Goal: Information Seeking & Learning: Find specific page/section

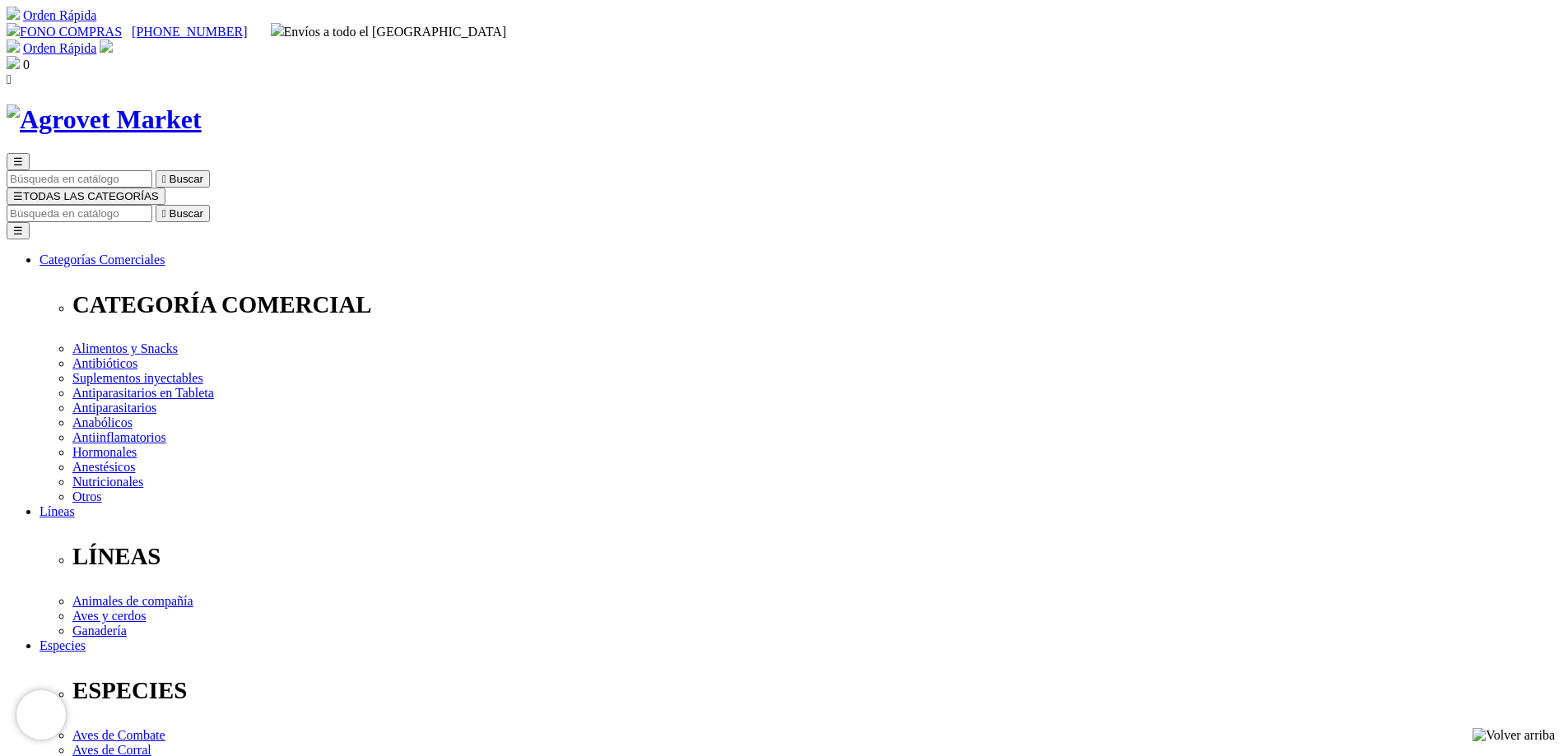
click at [202, 105] on img at bounding box center [104, 120] width 195 height 31
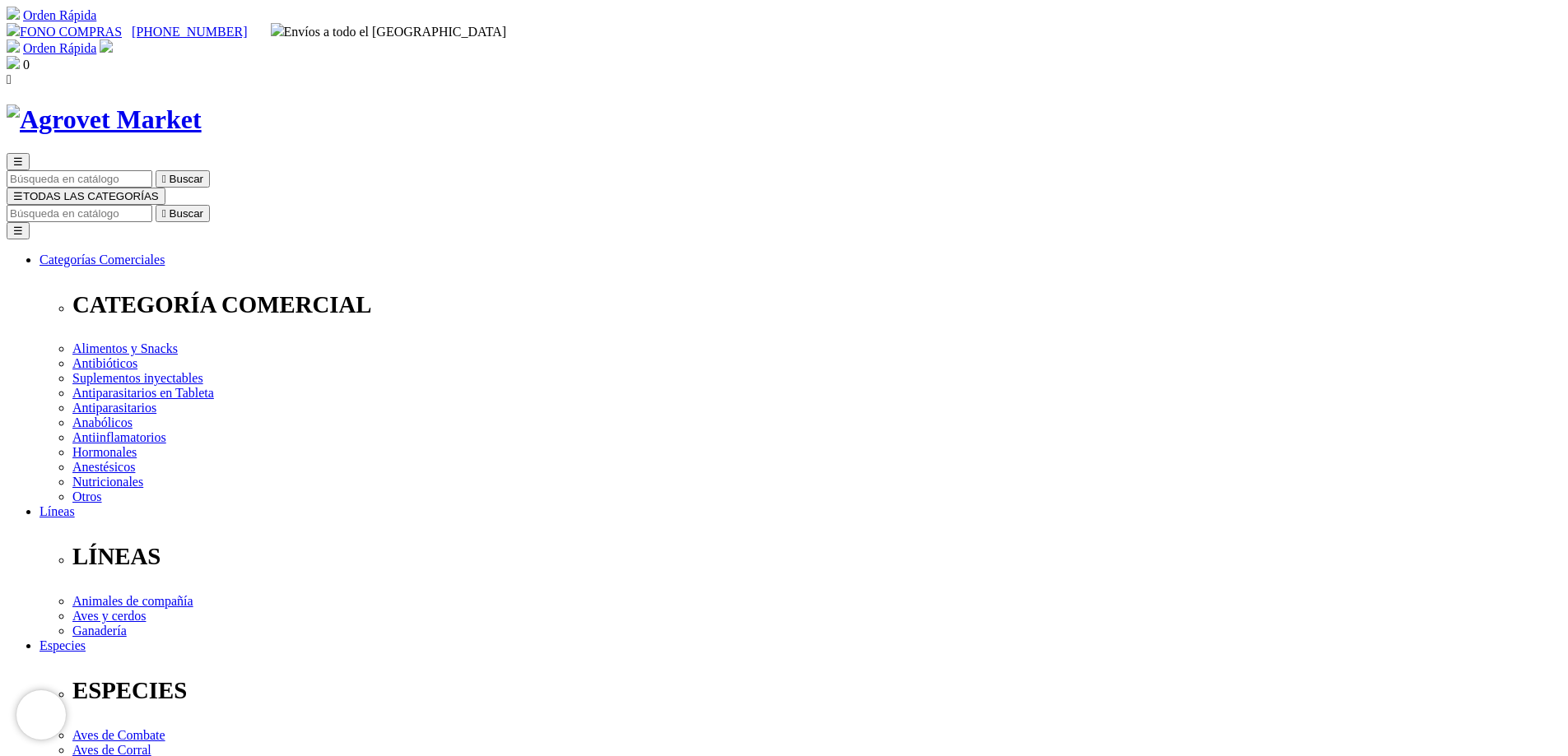
click at [202, 105] on img at bounding box center [104, 120] width 195 height 31
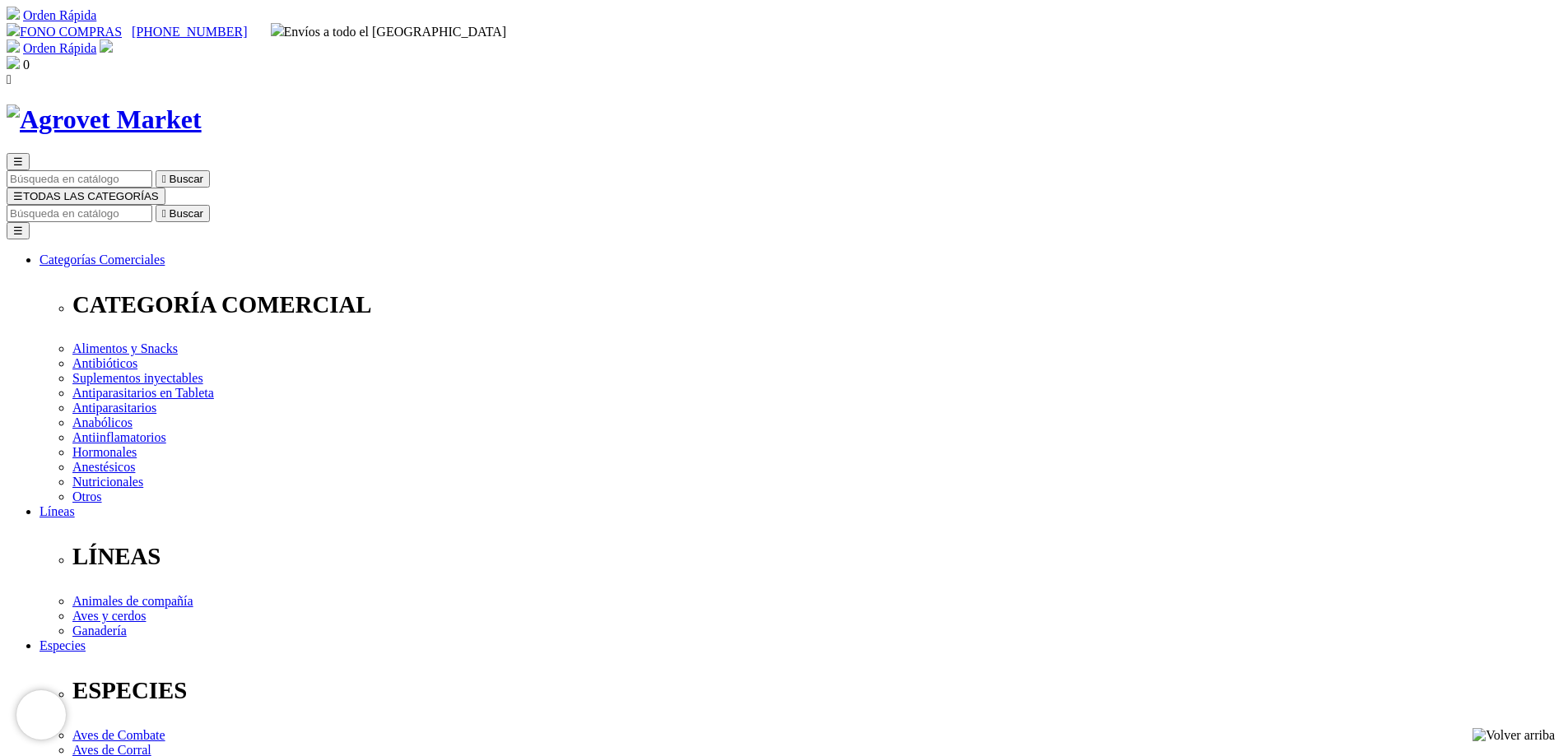
checkbox input "false"
click at [202, 105] on img at bounding box center [104, 120] width 195 height 31
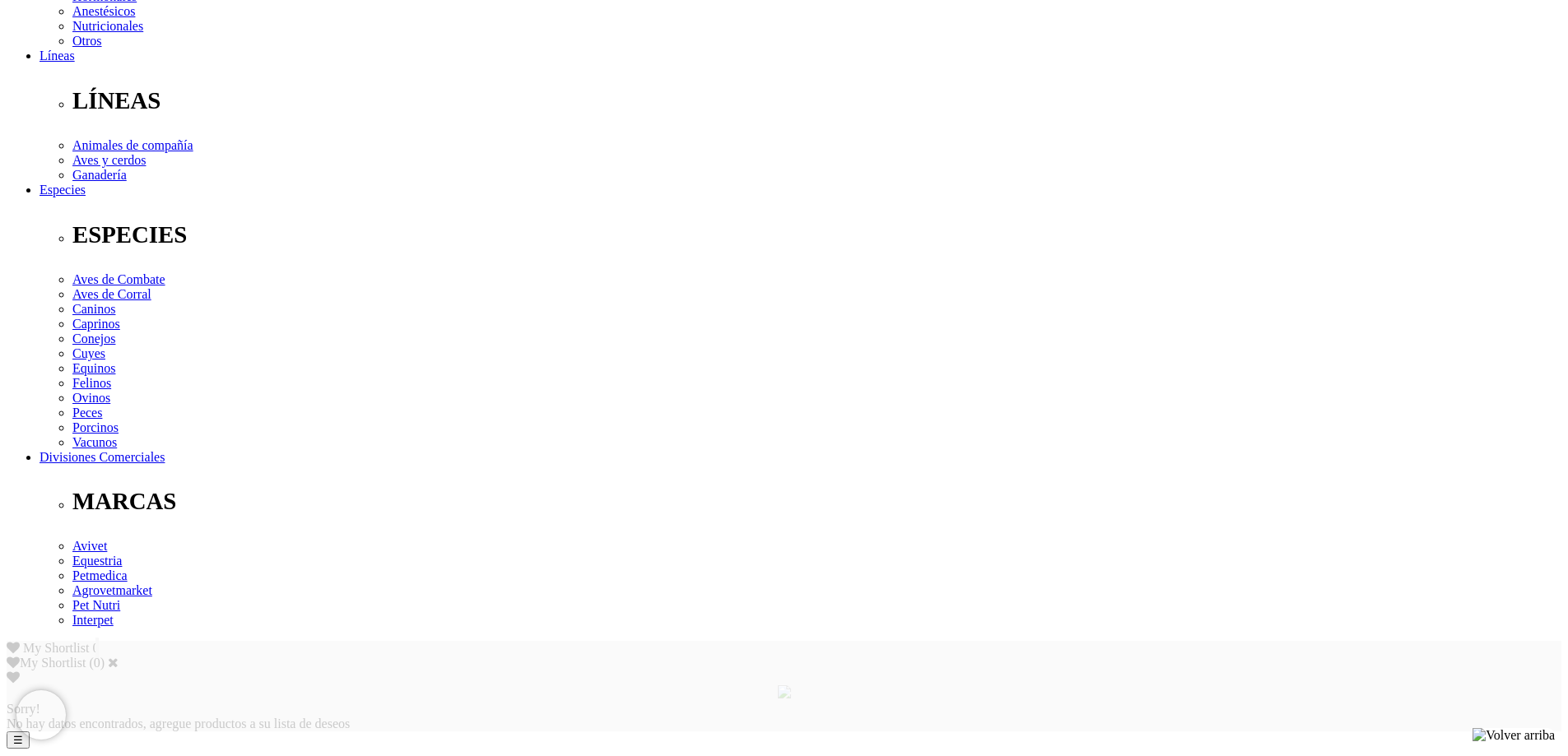
scroll to position [45, 0]
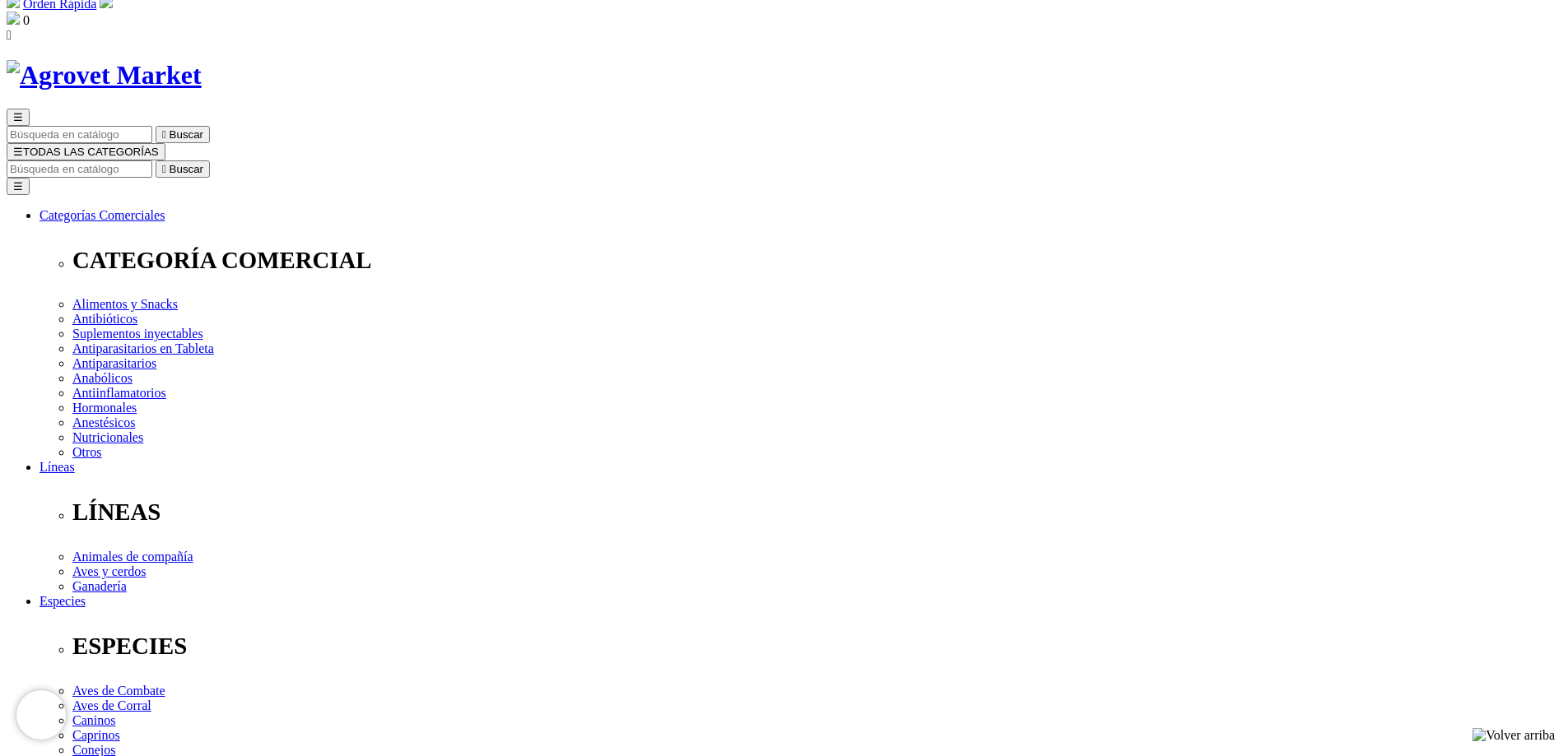
click at [202, 60] on img at bounding box center [104, 75] width 195 height 31
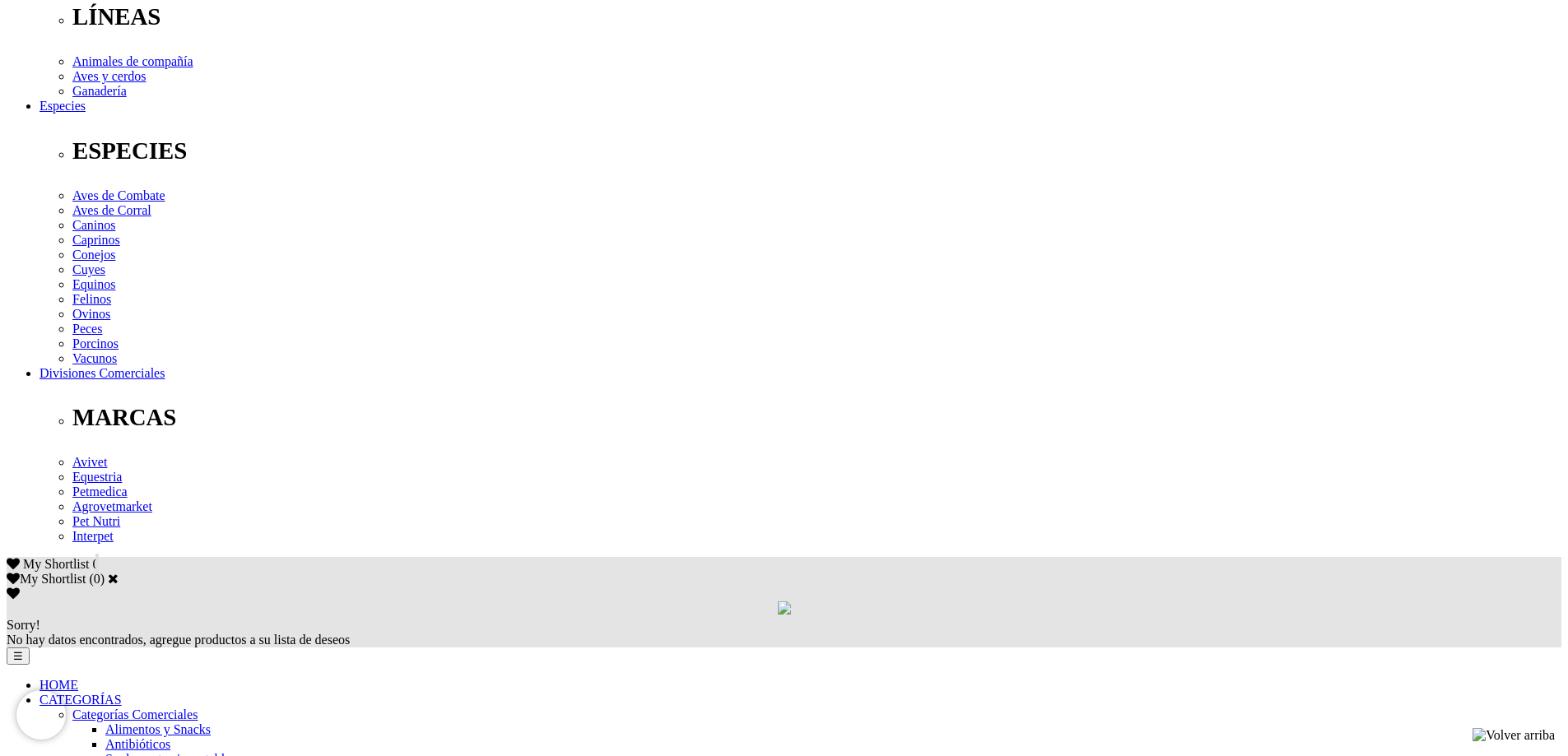
scroll to position [82, 0]
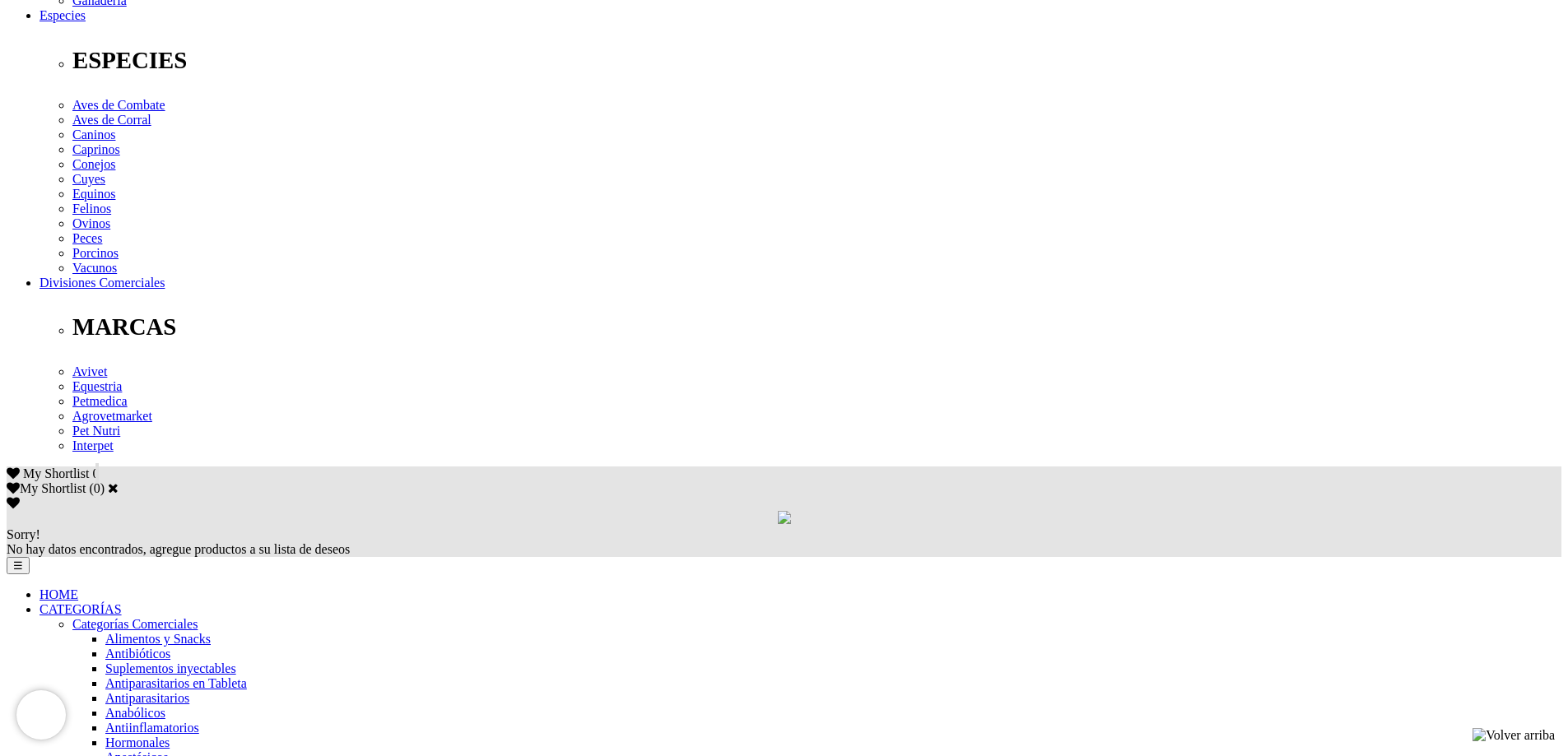
scroll to position [822, 0]
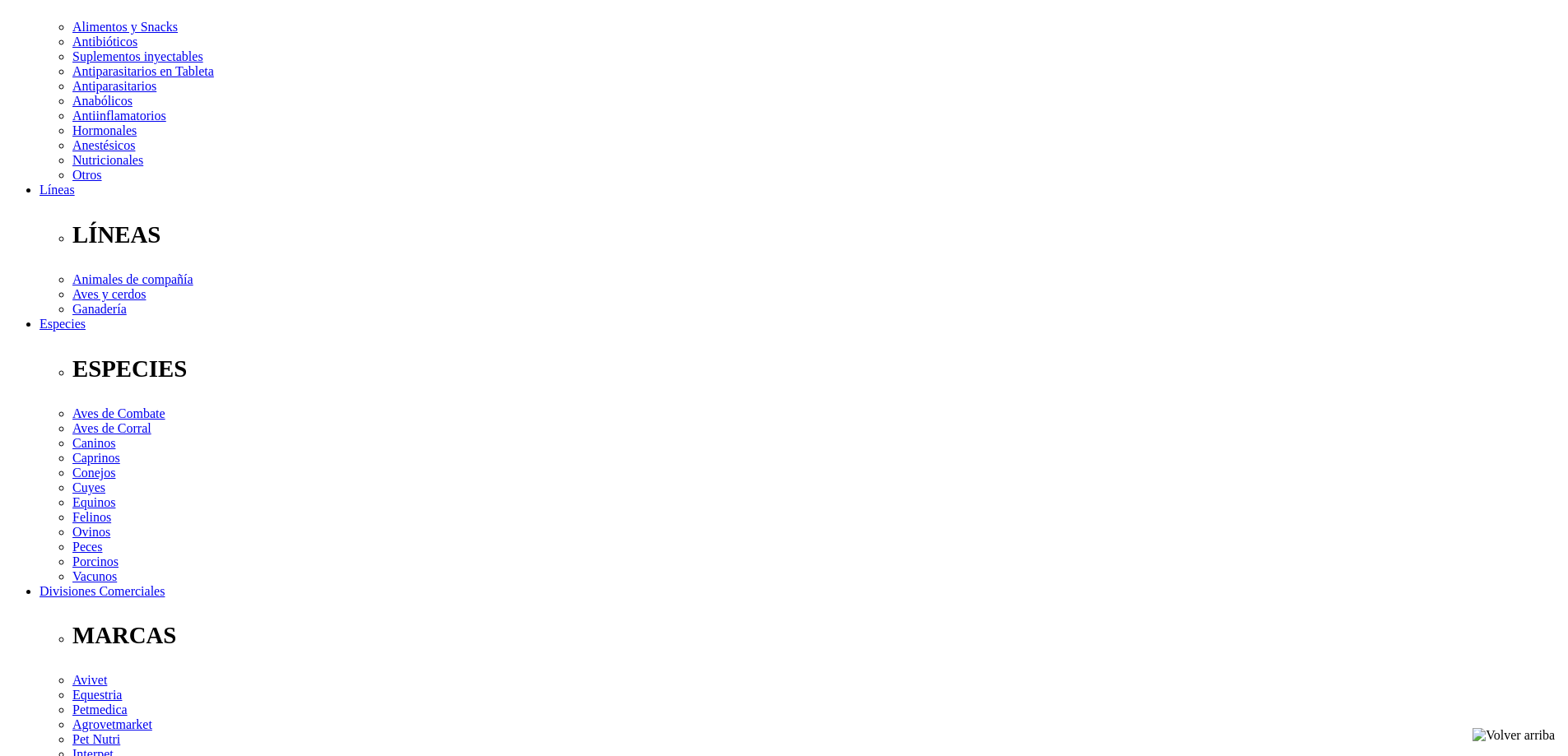
scroll to position [329, 0]
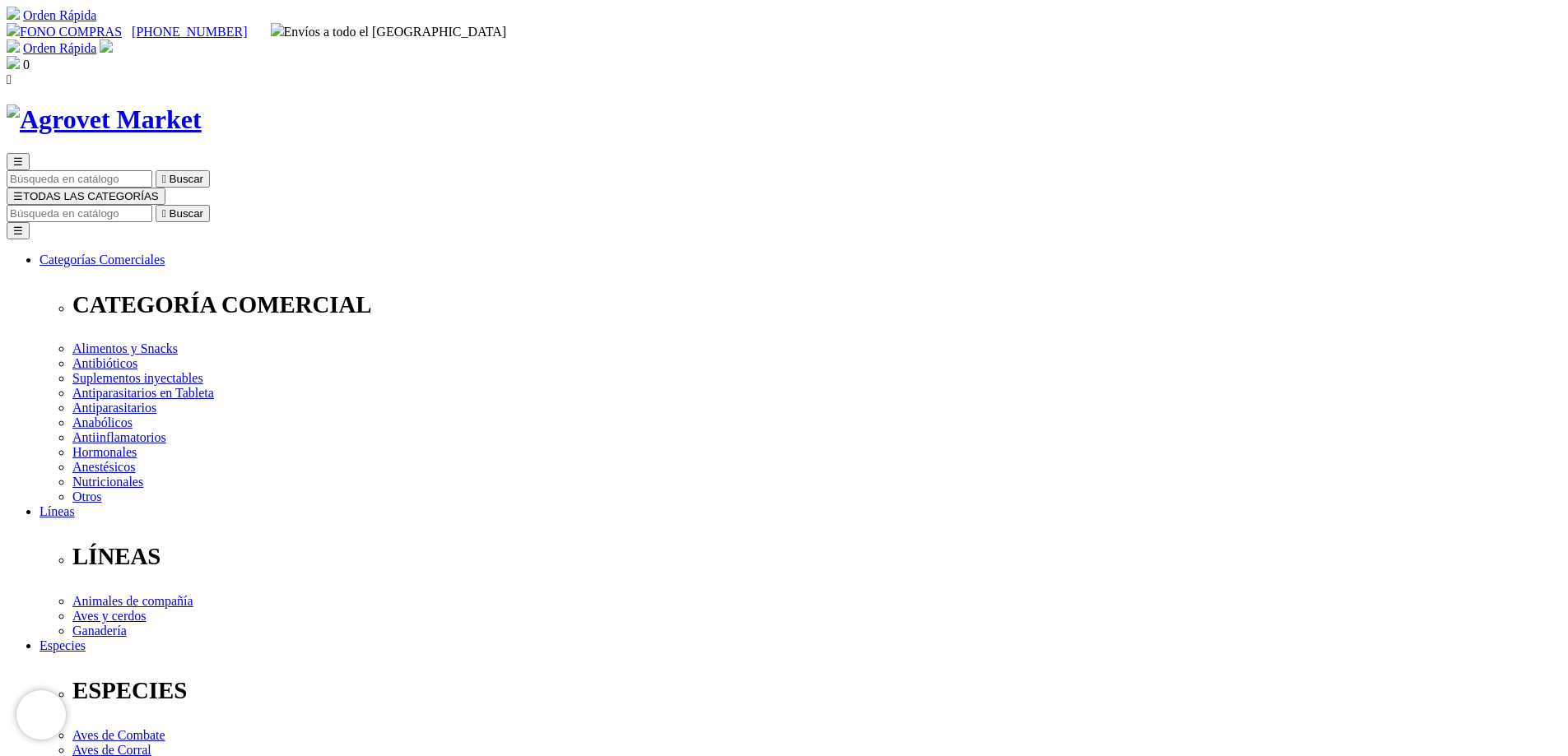
click at [152, 205] on input "Buscar" at bounding box center [79, 214] width 146 height 17
type input "atrevia"
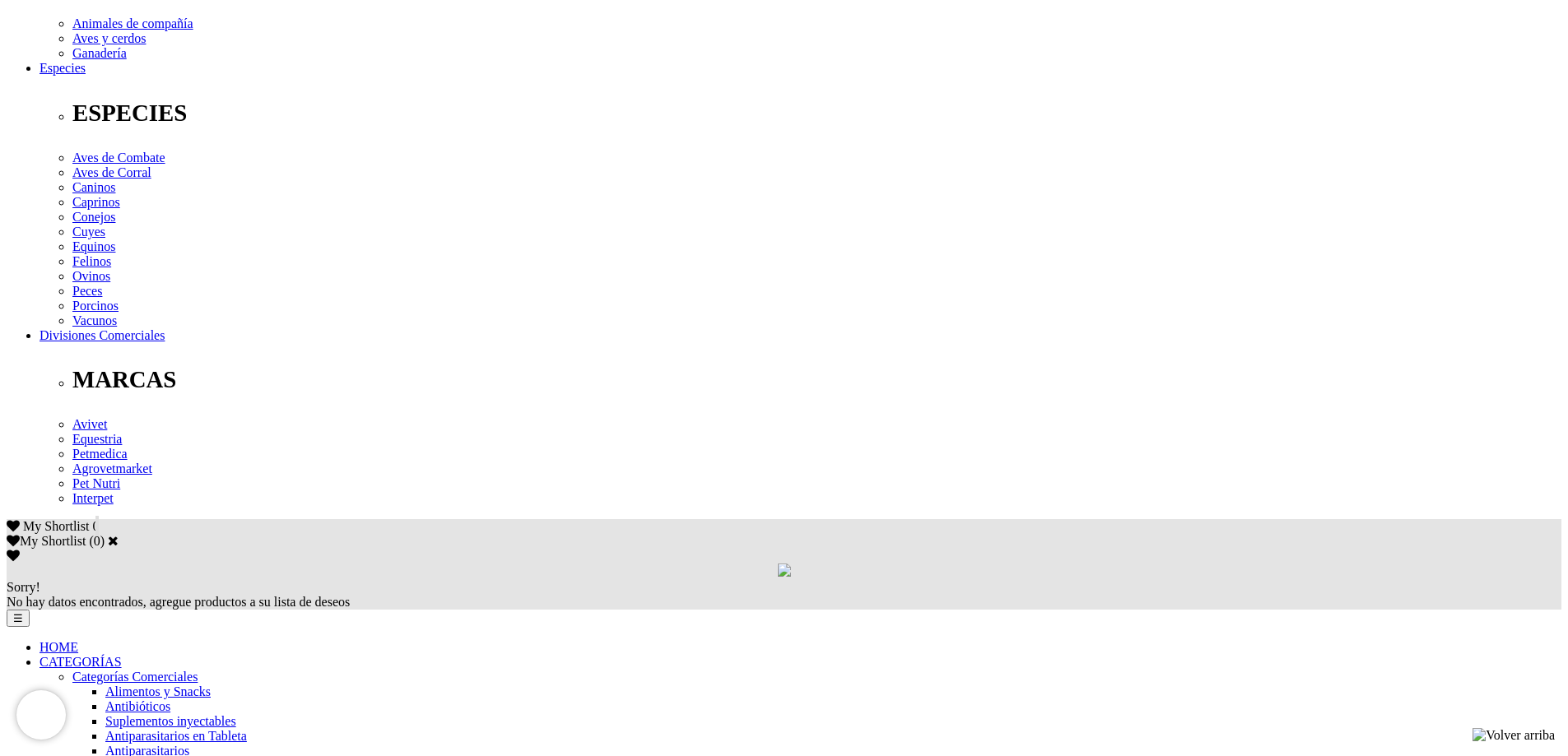
scroll to position [658, 0]
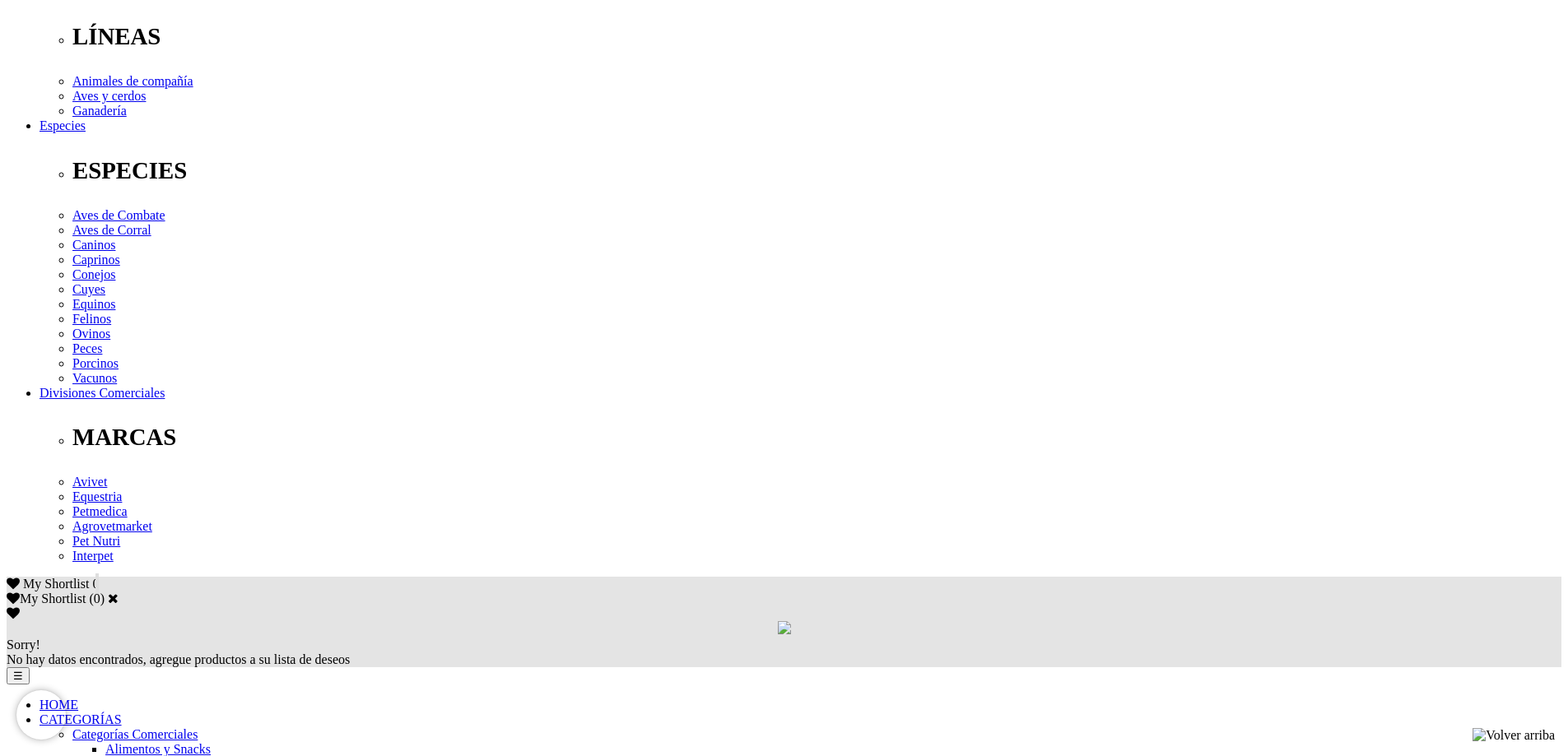
scroll to position [658, 0]
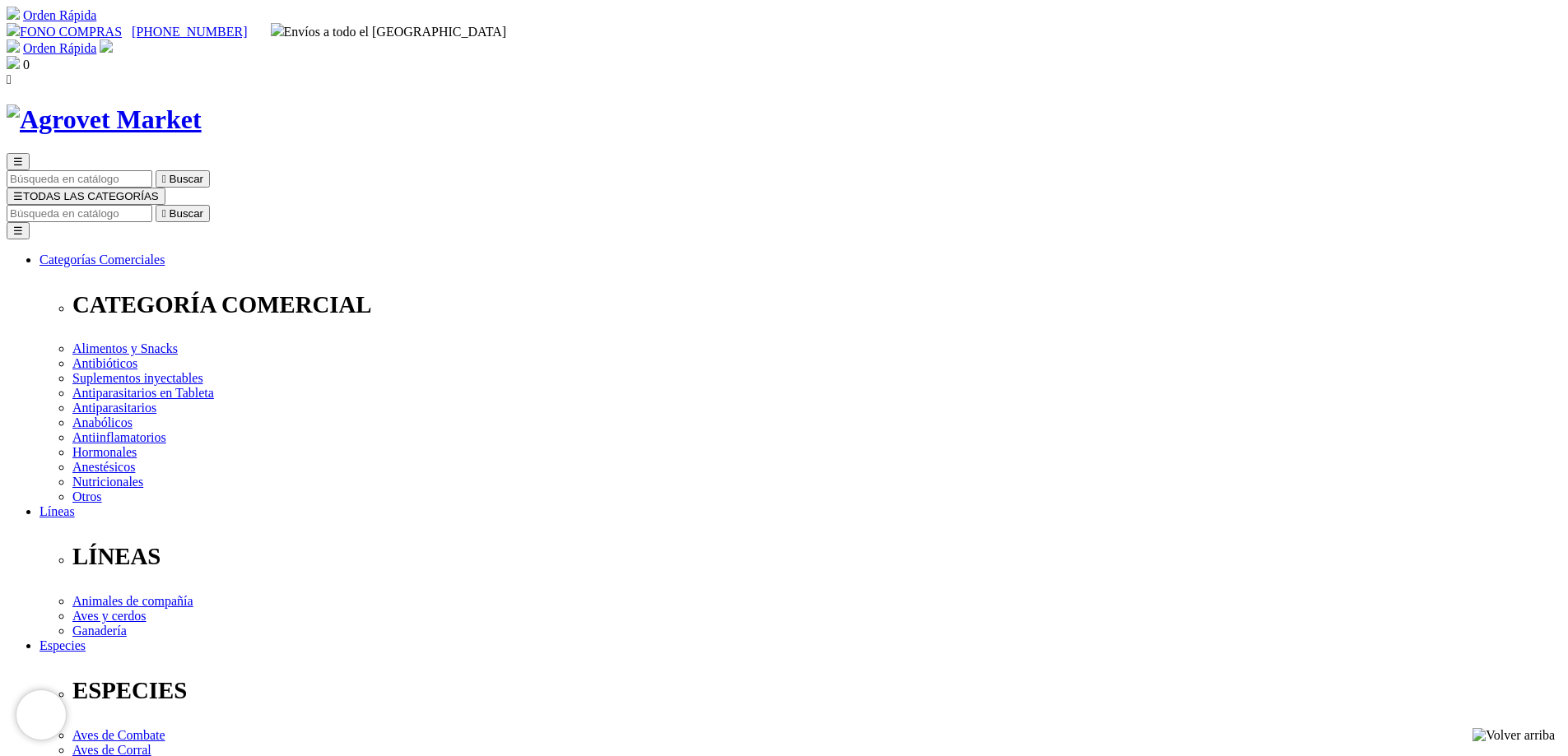
scroll to position [411, 0]
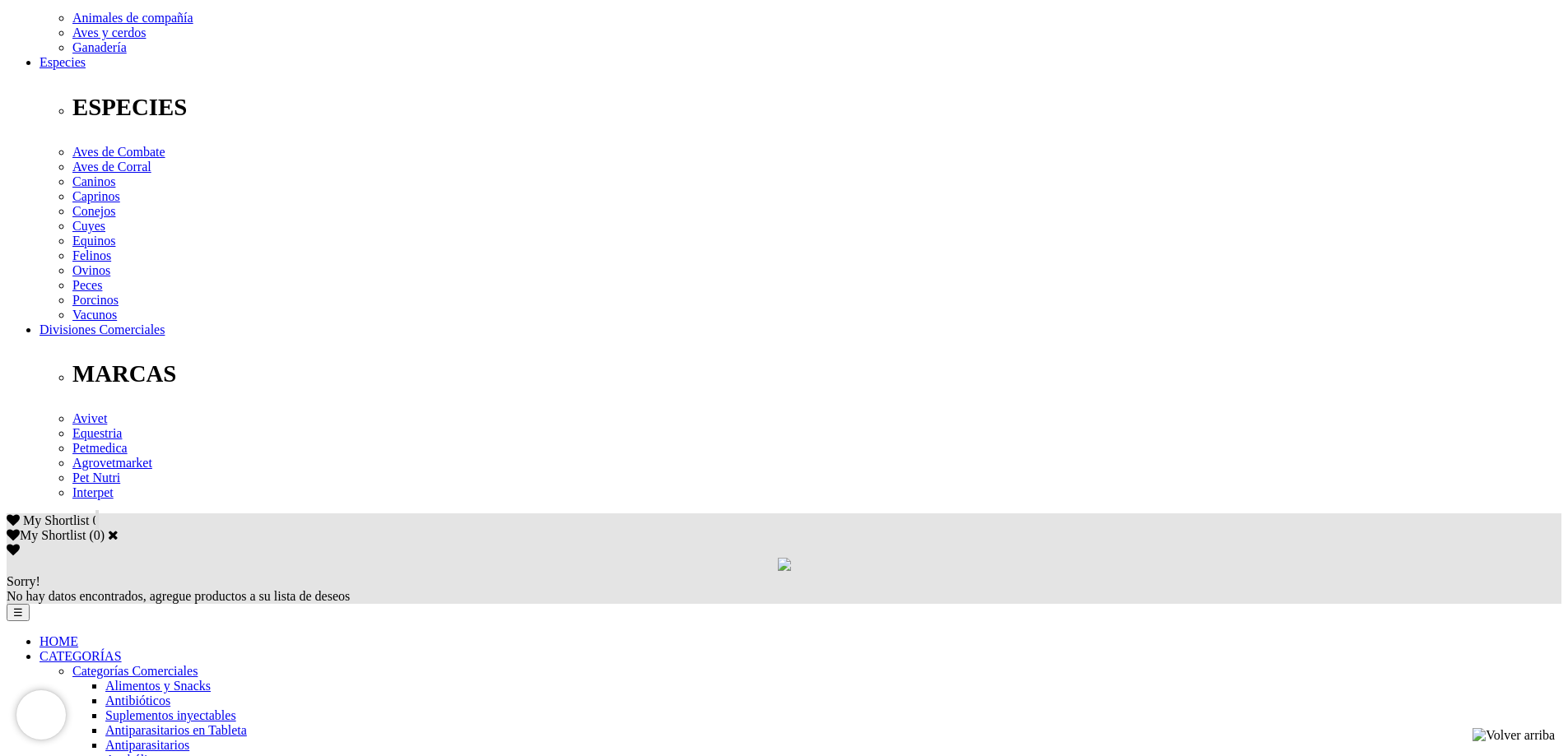
scroll to position [658, 0]
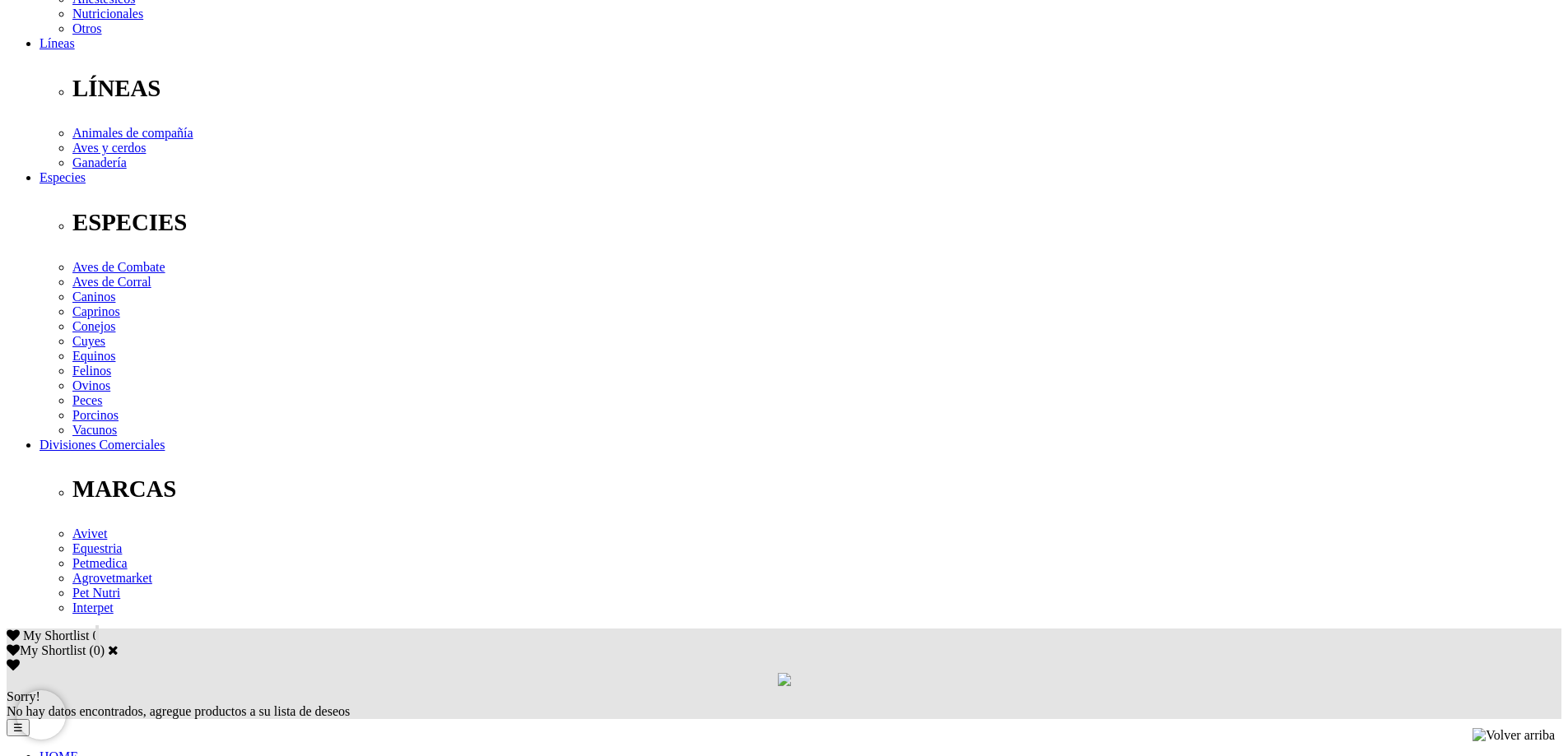
scroll to position [493, 0]
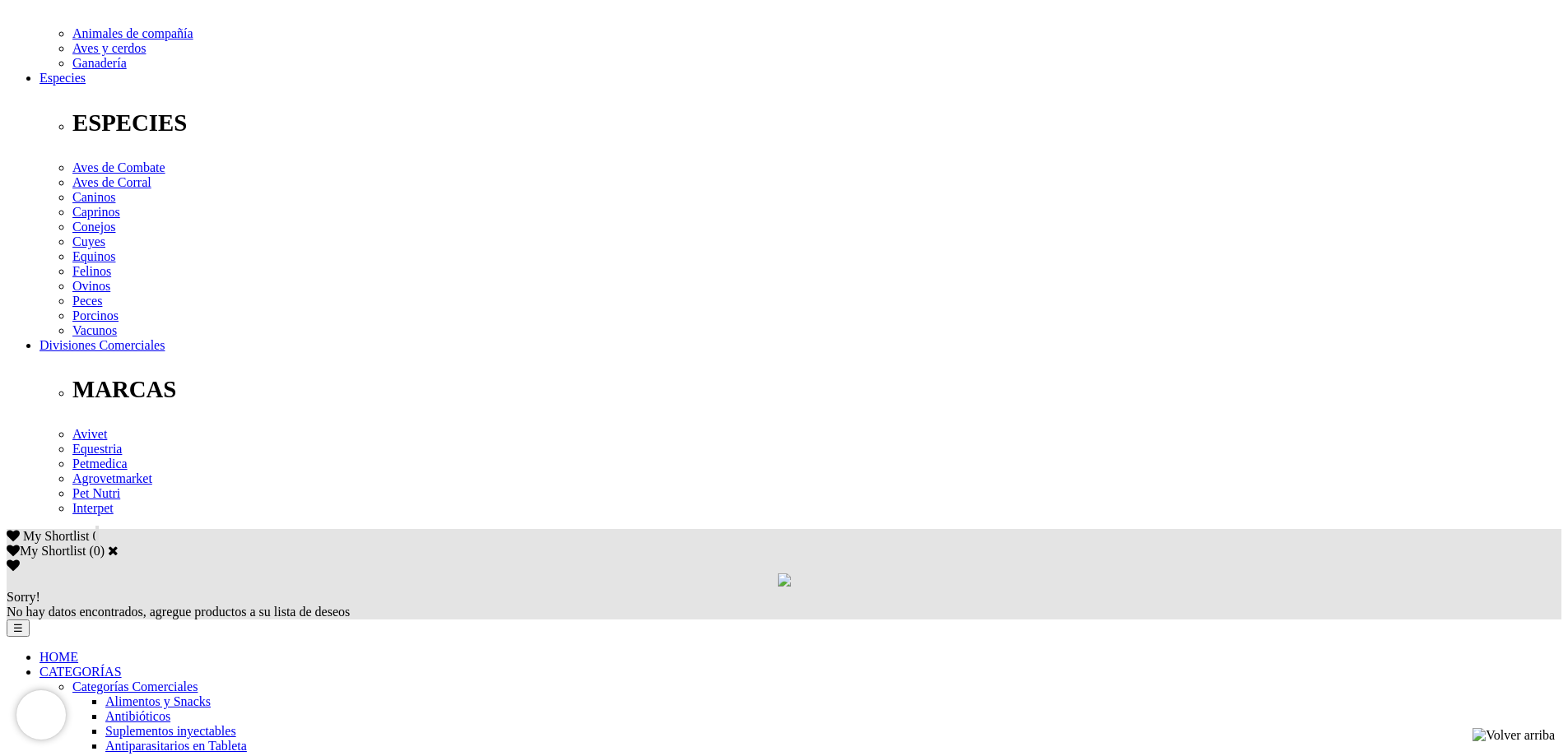
scroll to position [576, 0]
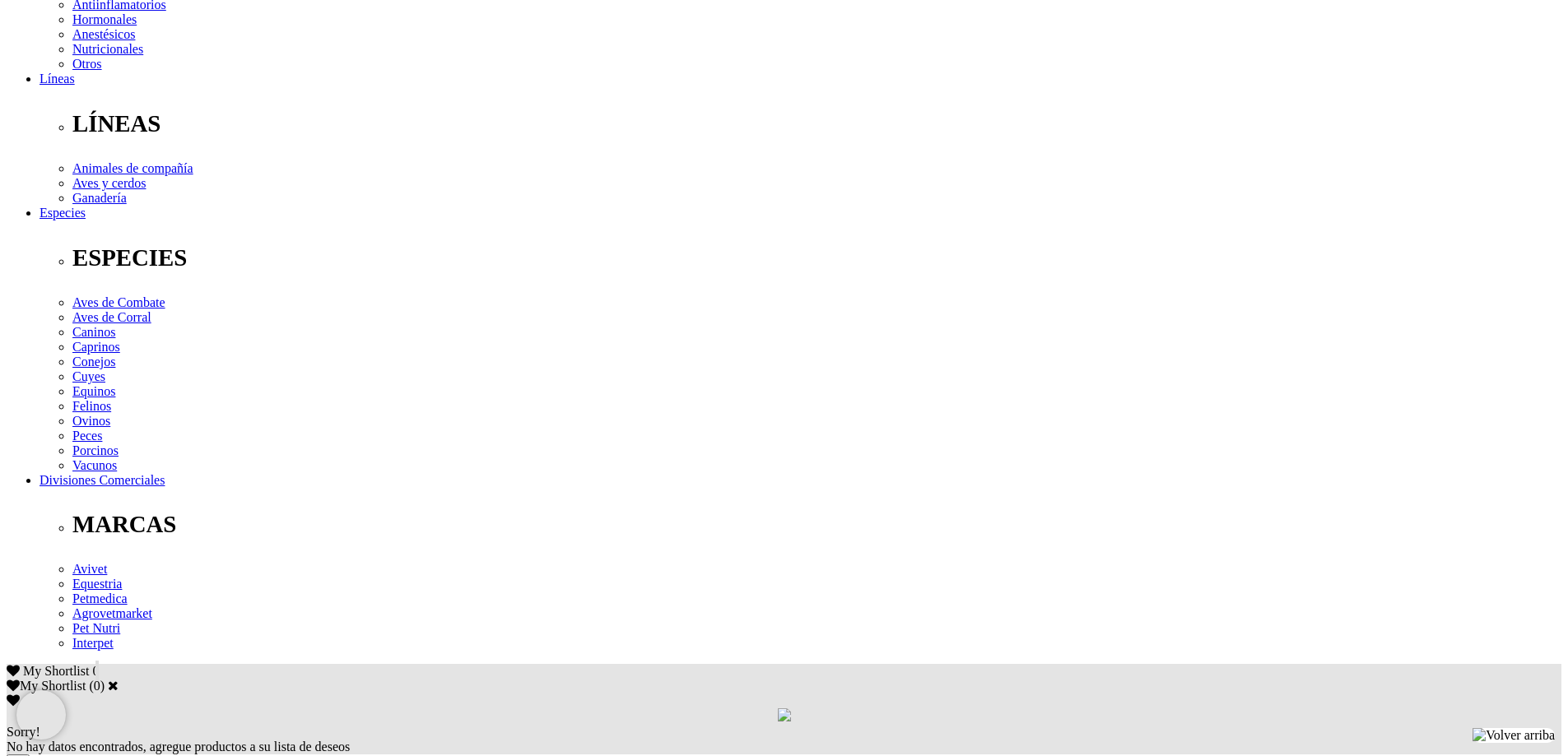
scroll to position [576, 0]
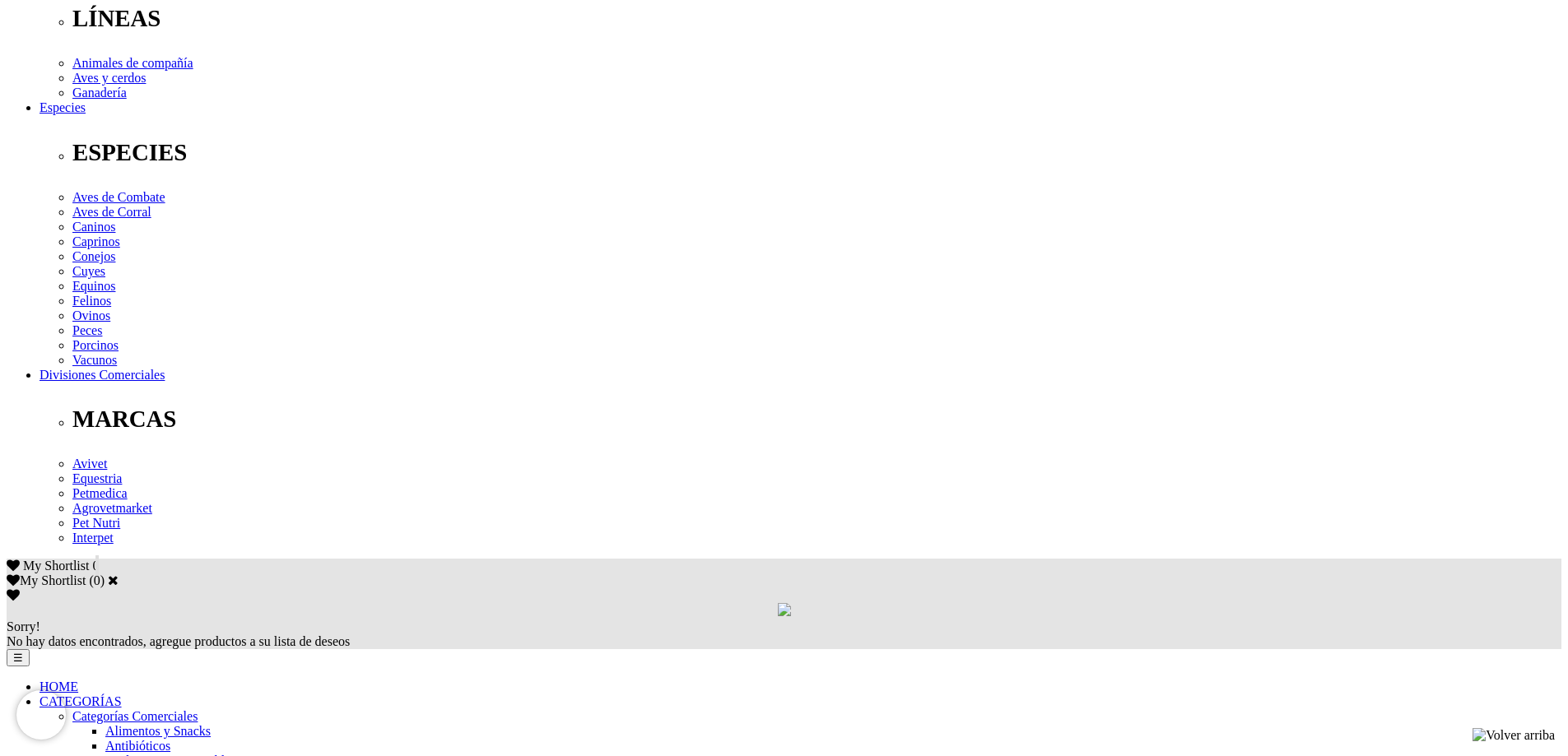
scroll to position [576, 0]
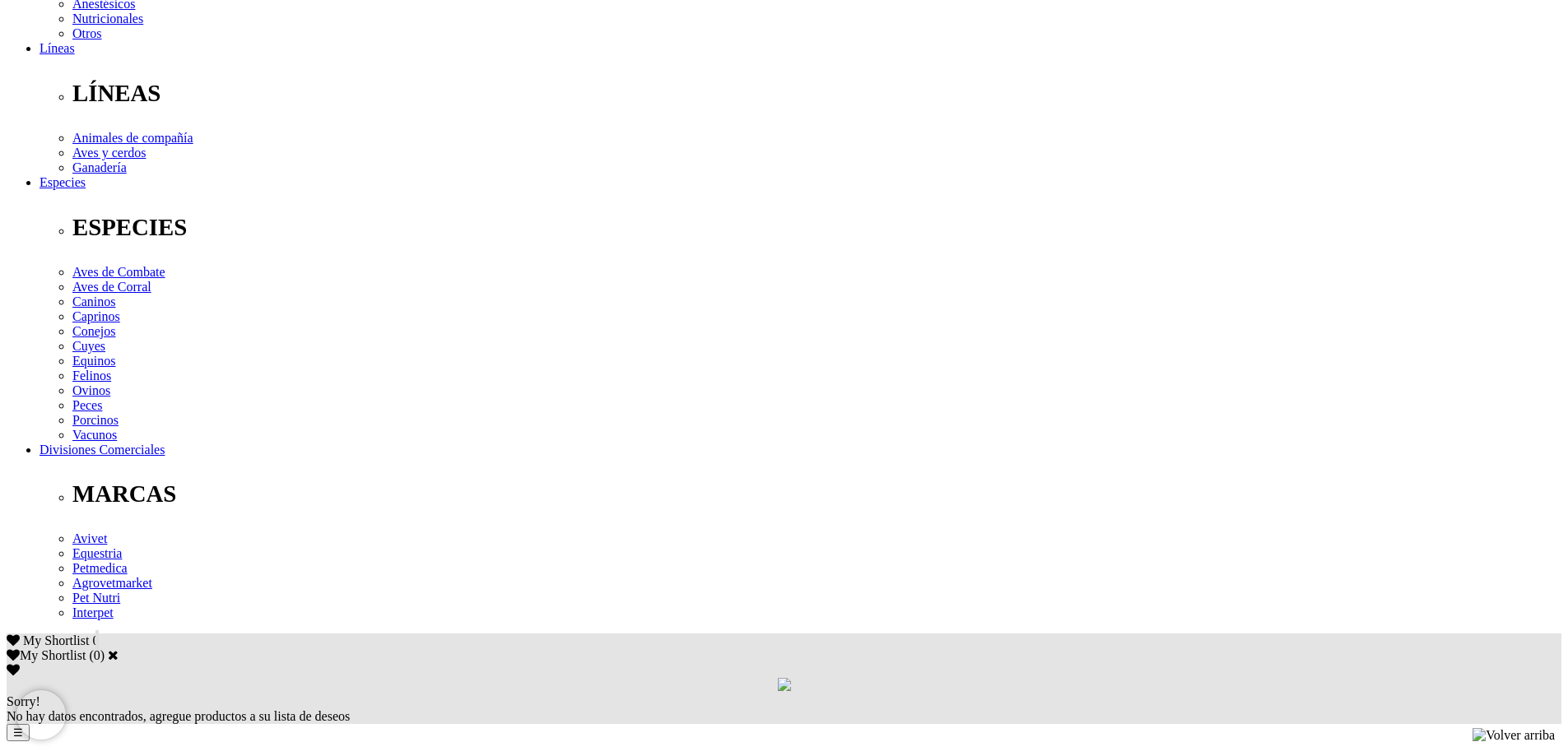
scroll to position [493, 0]
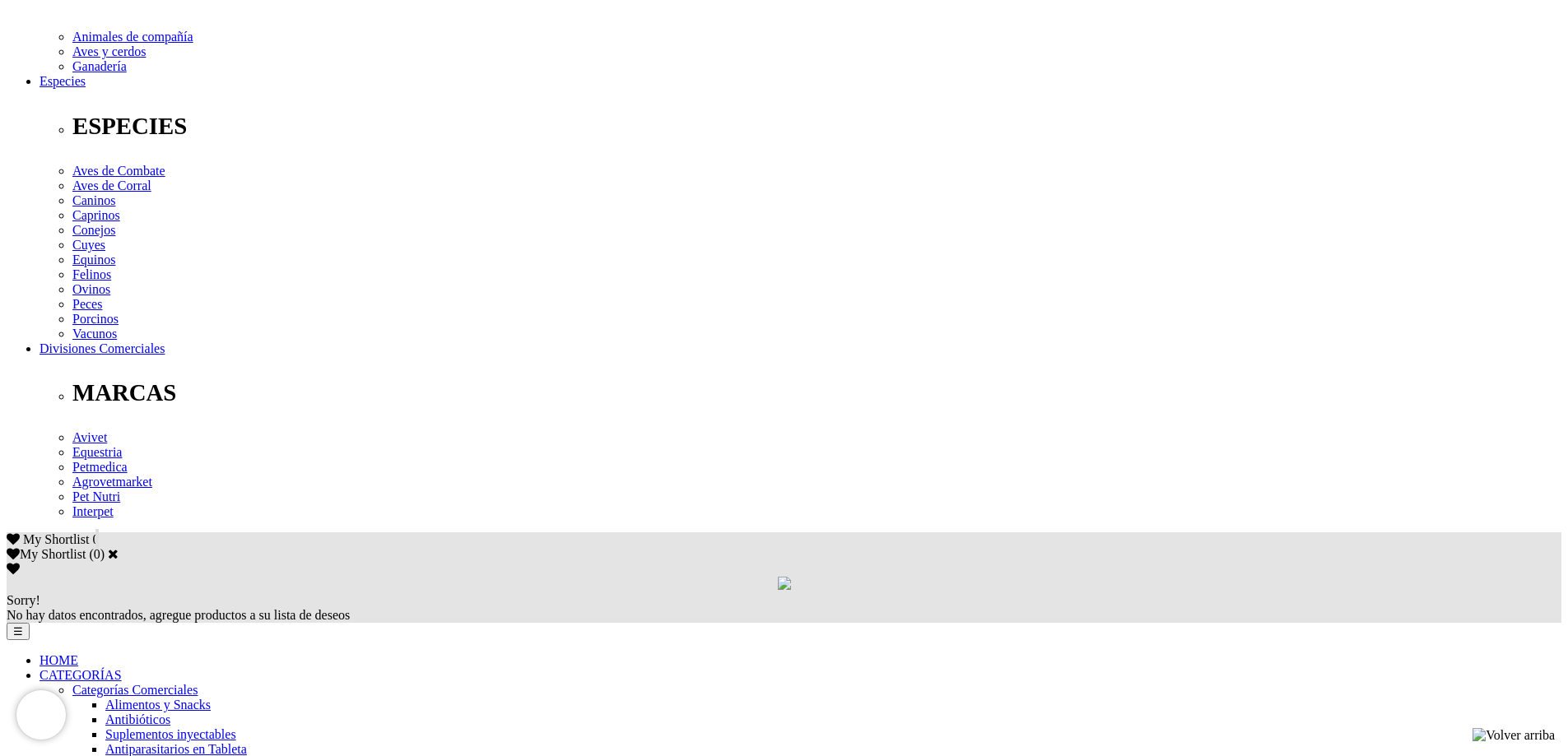
scroll to position [576, 0]
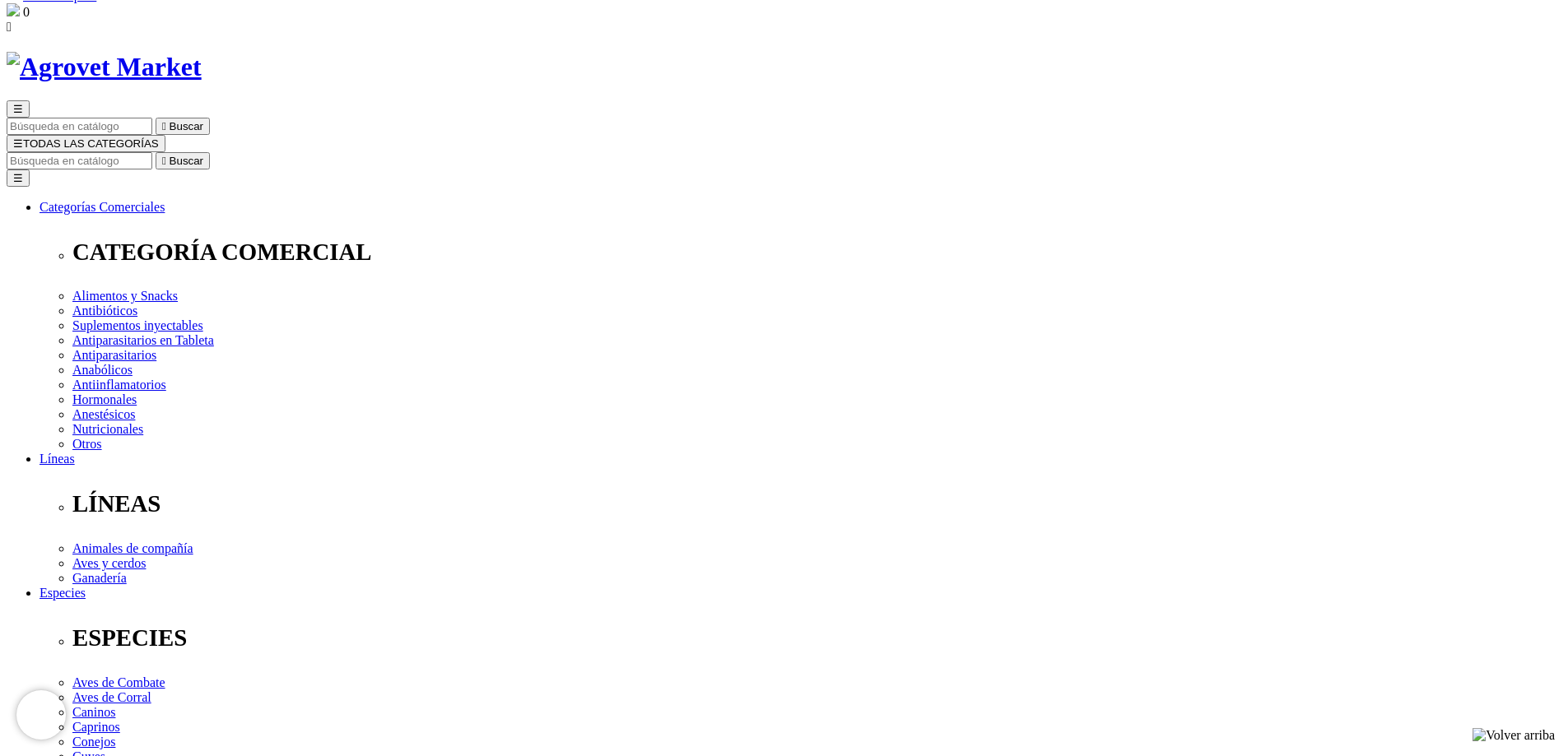
scroll to position [78, 0]
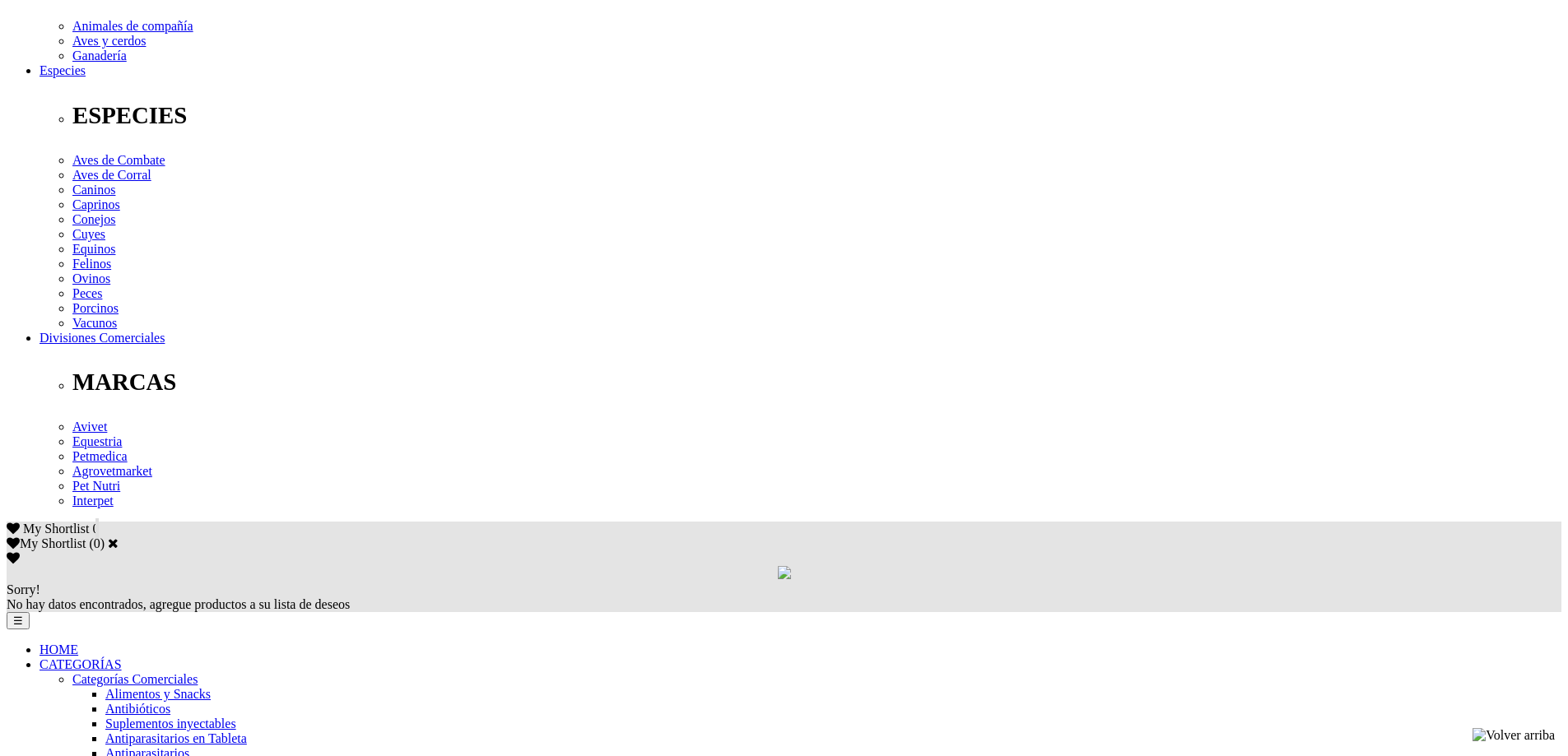
scroll to position [576, 0]
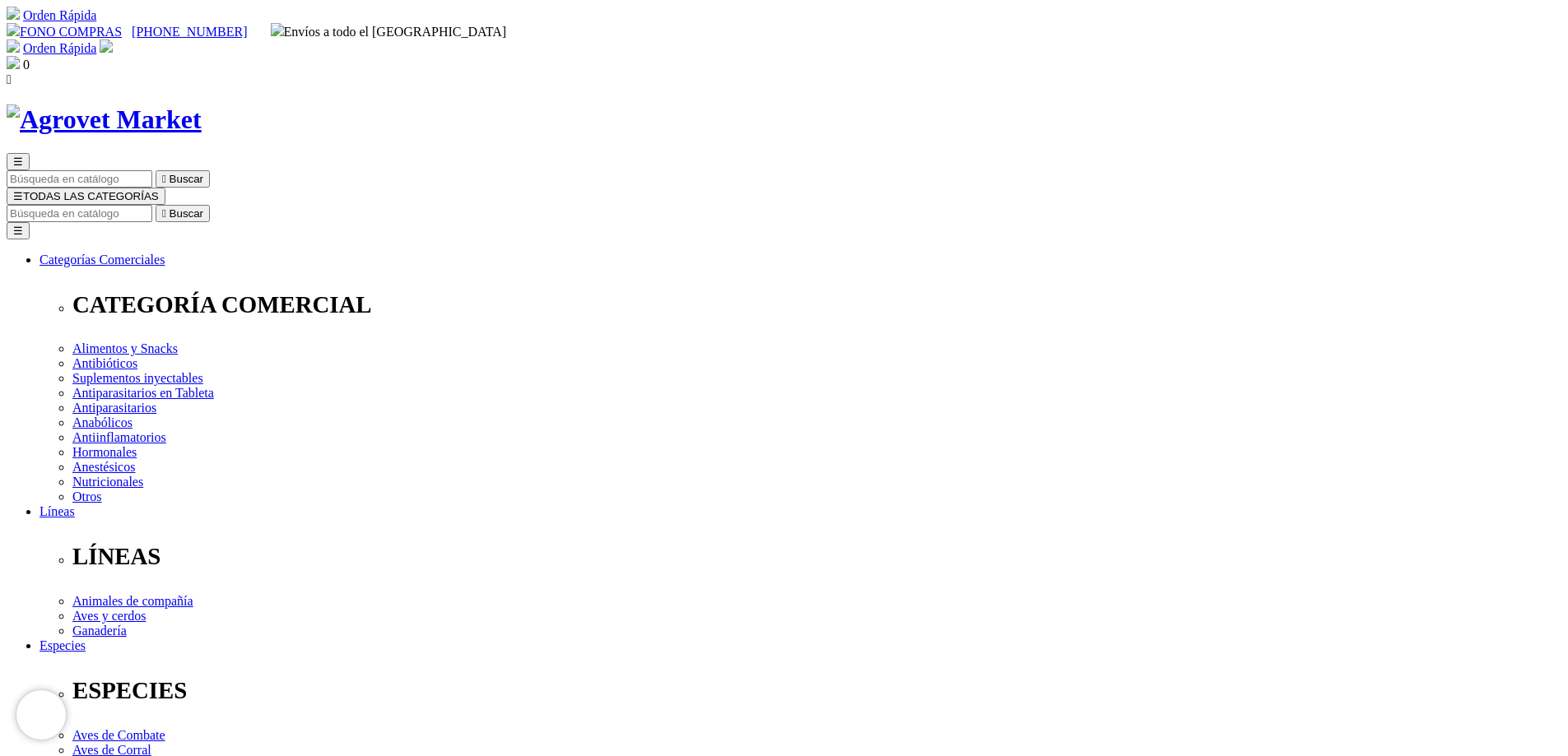
click at [202, 105] on img at bounding box center [104, 120] width 195 height 31
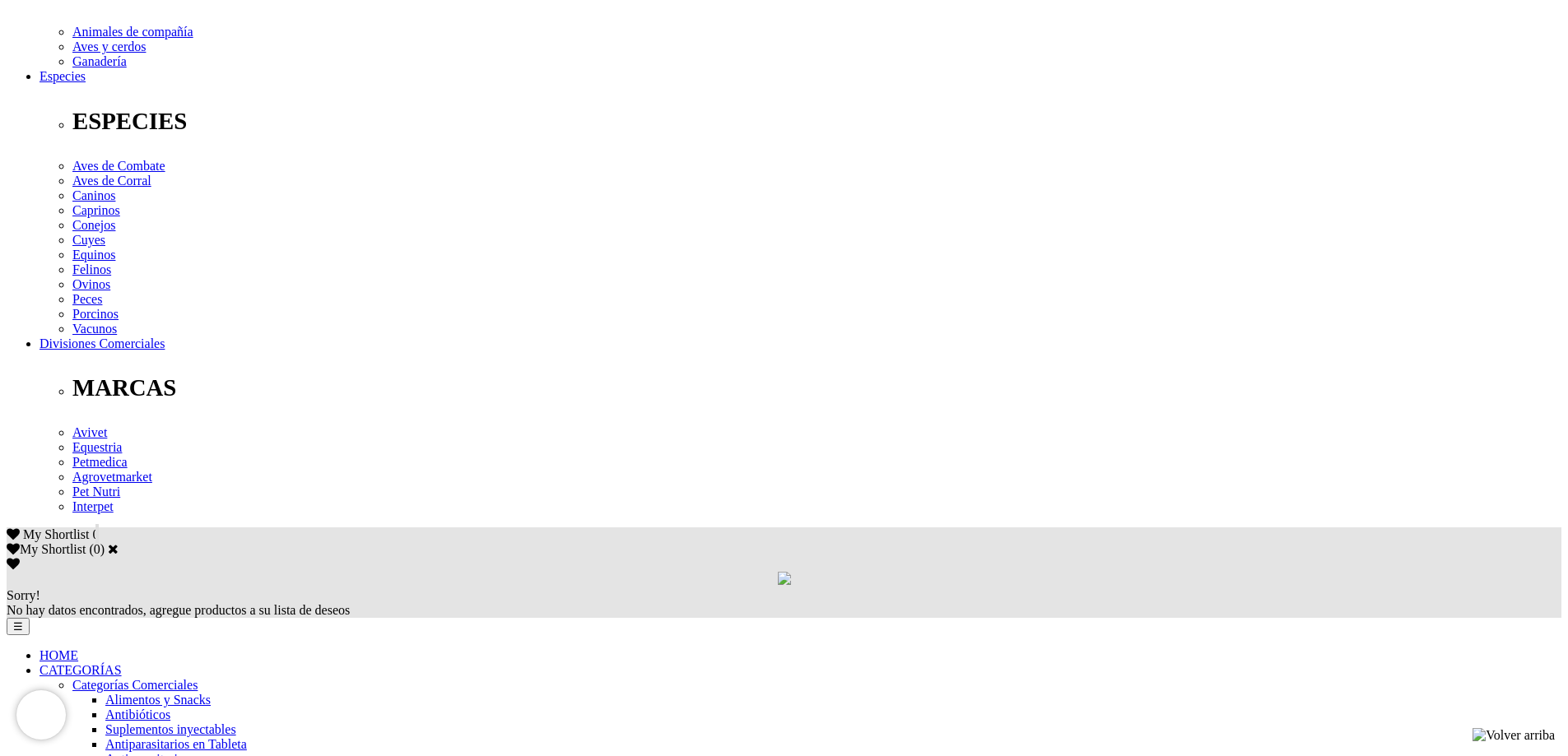
scroll to position [576, 0]
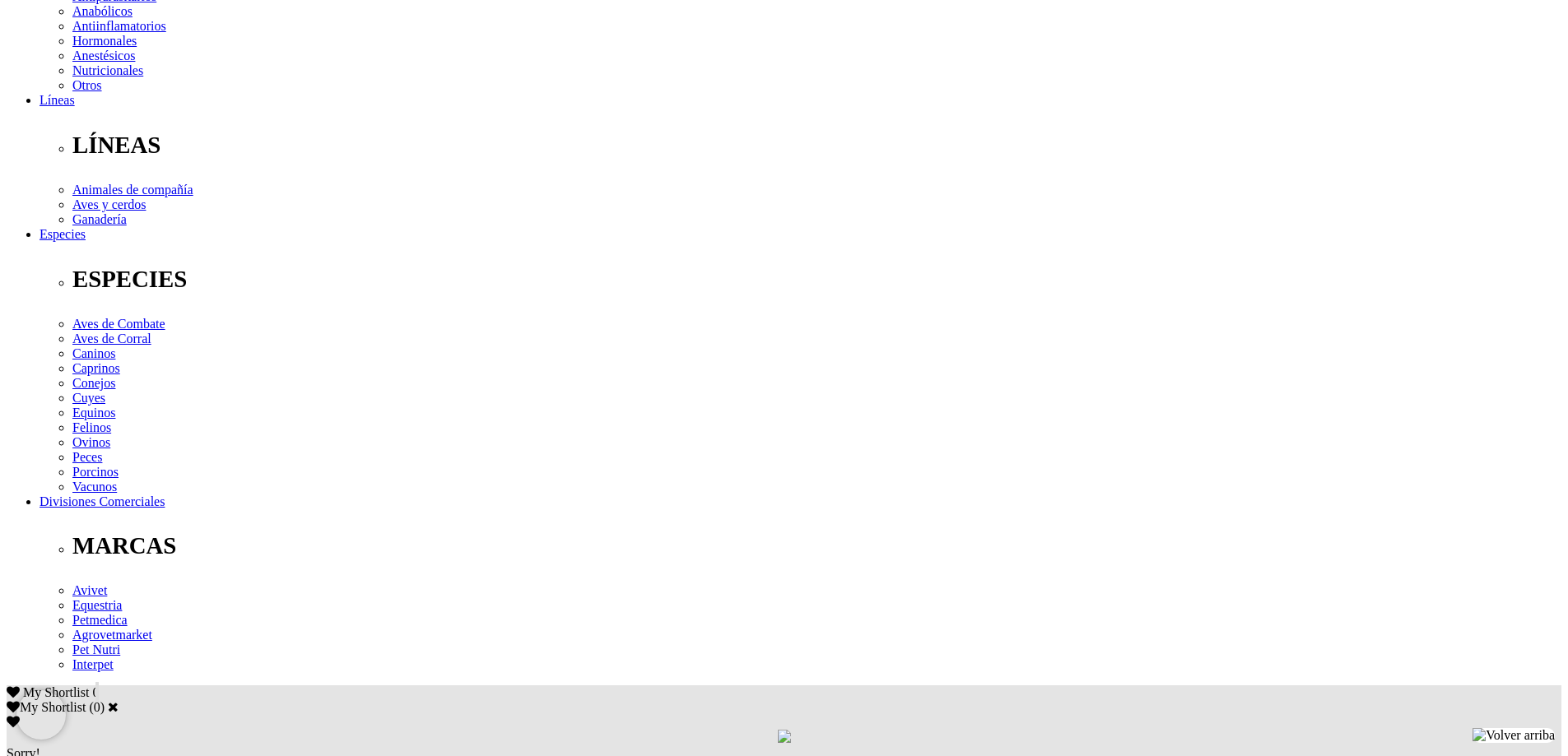
scroll to position [905, 0]
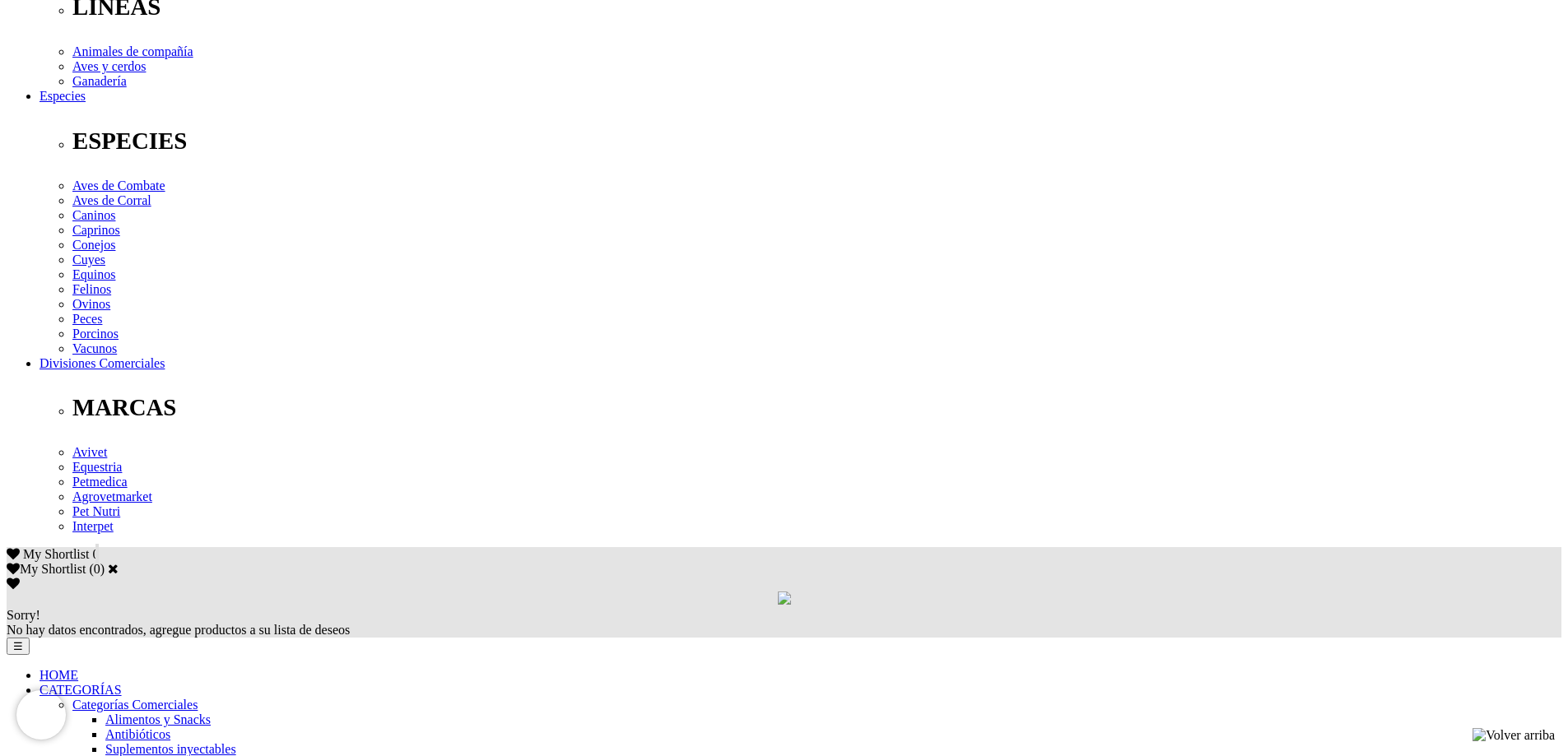
scroll to position [576, 0]
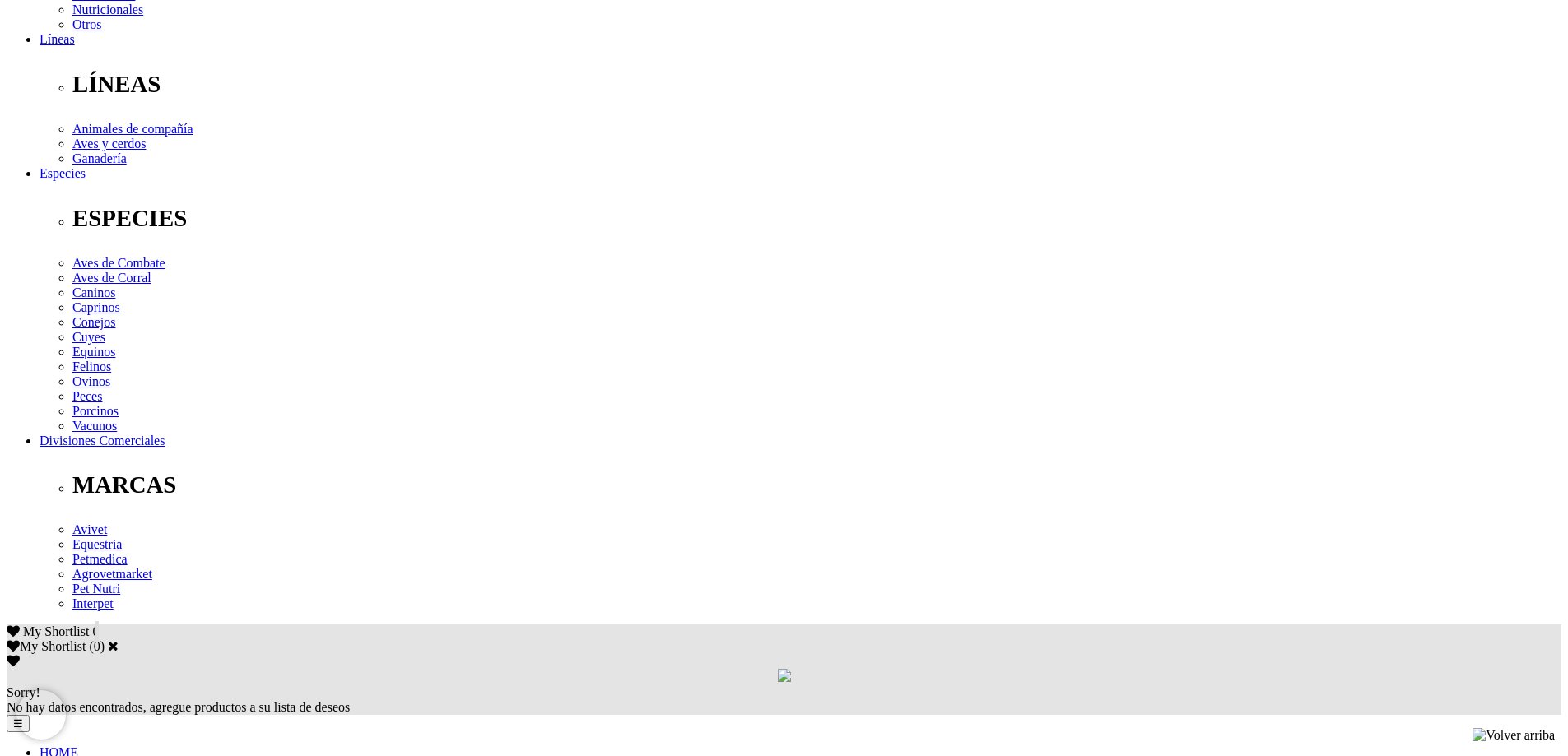
scroll to position [740, 0]
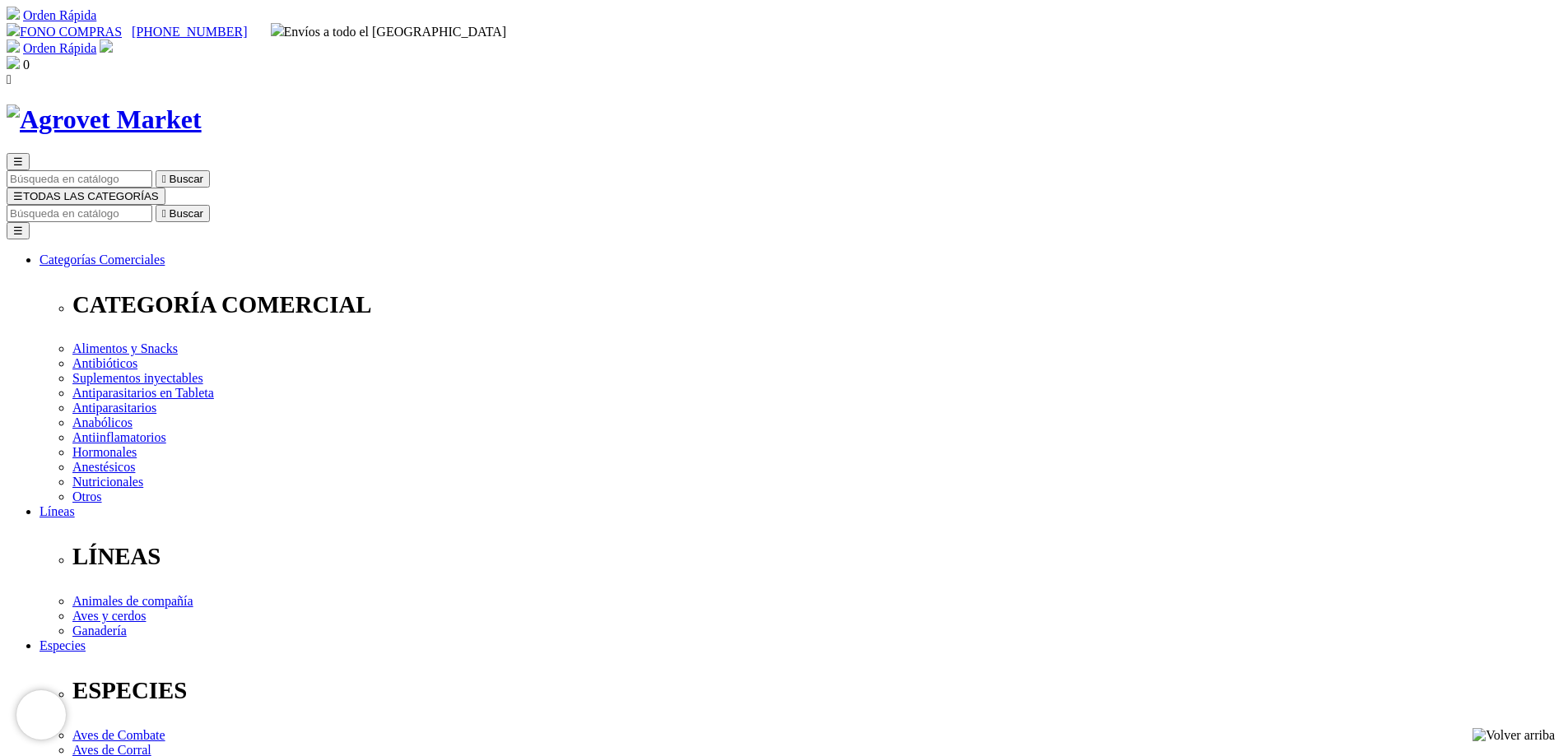
click at [152, 205] on input "Buscar" at bounding box center [79, 214] width 146 height 17
type input "eprimec"
click at [155, 205] on button " Buscar" at bounding box center [183, 214] width 54 height 17
click at [152, 205] on input "Buscar" at bounding box center [79, 214] width 146 height 17
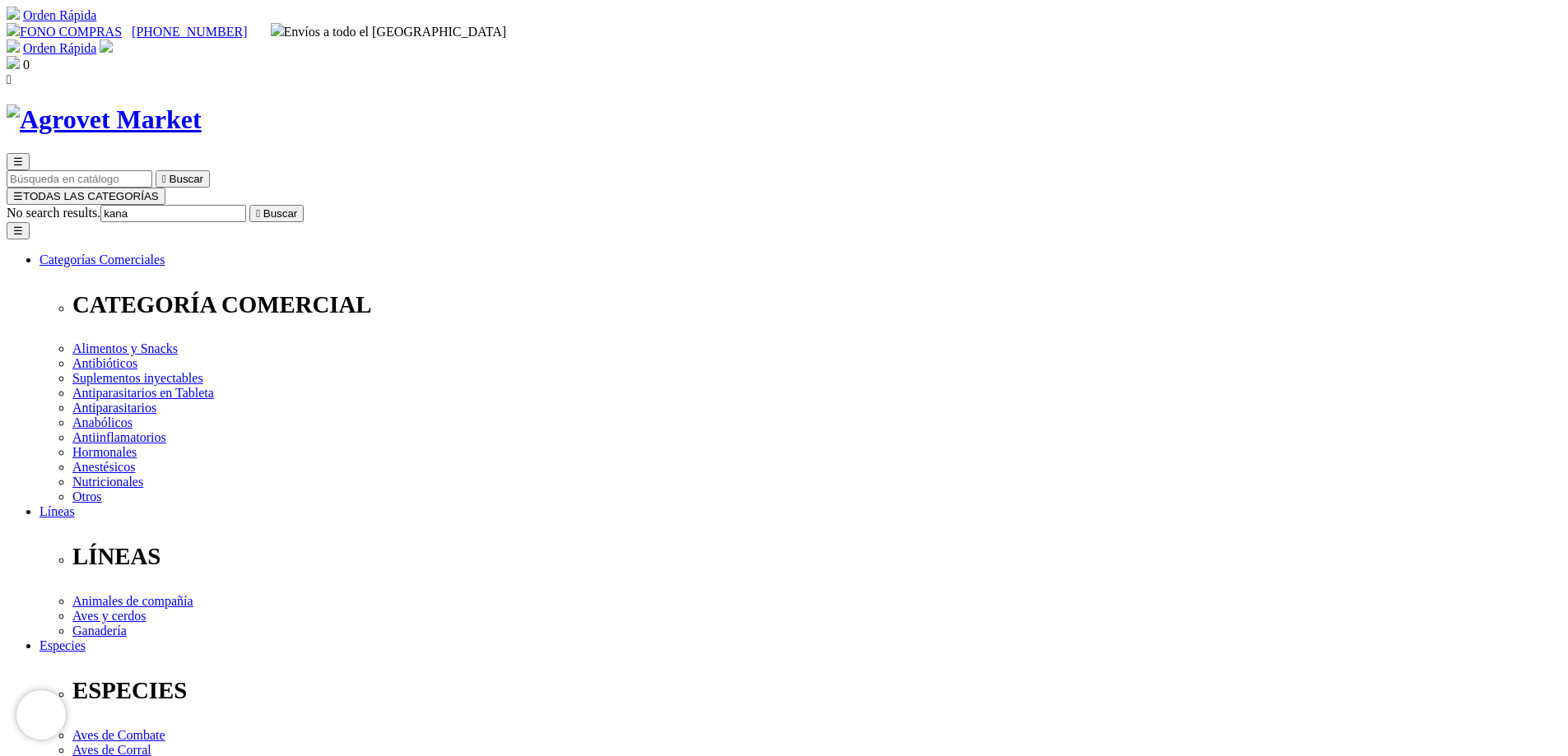
drag, startPoint x: 1076, startPoint y: 95, endPoint x: 1226, endPoint y: 111, distance: 150.9
click at [1226, 111] on div "☰  Buscar ☰ TODAS LAS CATEGORÍAS No search results. kana  Buscar Toggle navig…" at bounding box center [784, 646] width 1555 height 1082
type input "modivit"
click at [152, 205] on input "Buscar" at bounding box center [79, 214] width 146 height 17
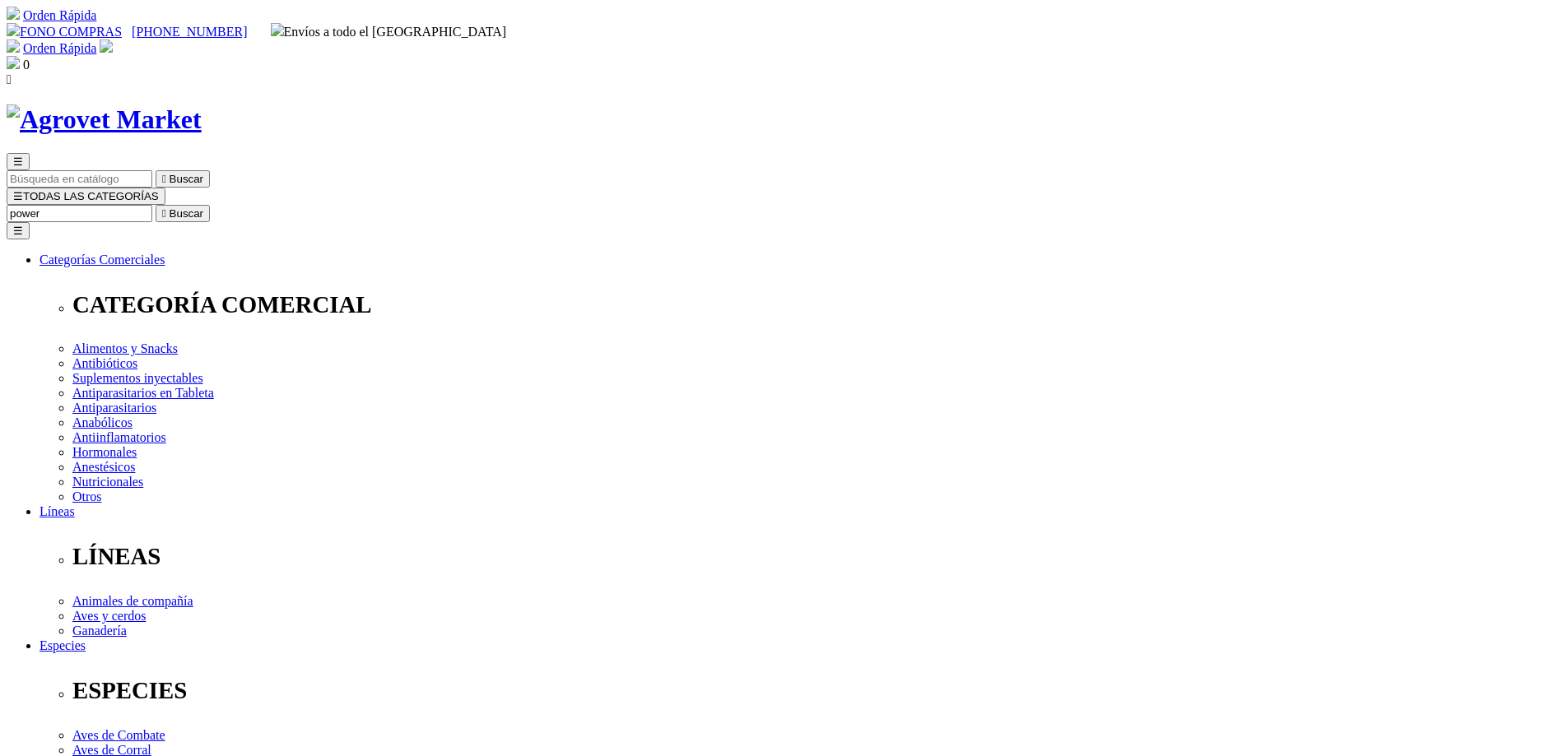
type input "power"
click at [155, 205] on button " Buscar" at bounding box center [183, 214] width 54 height 17
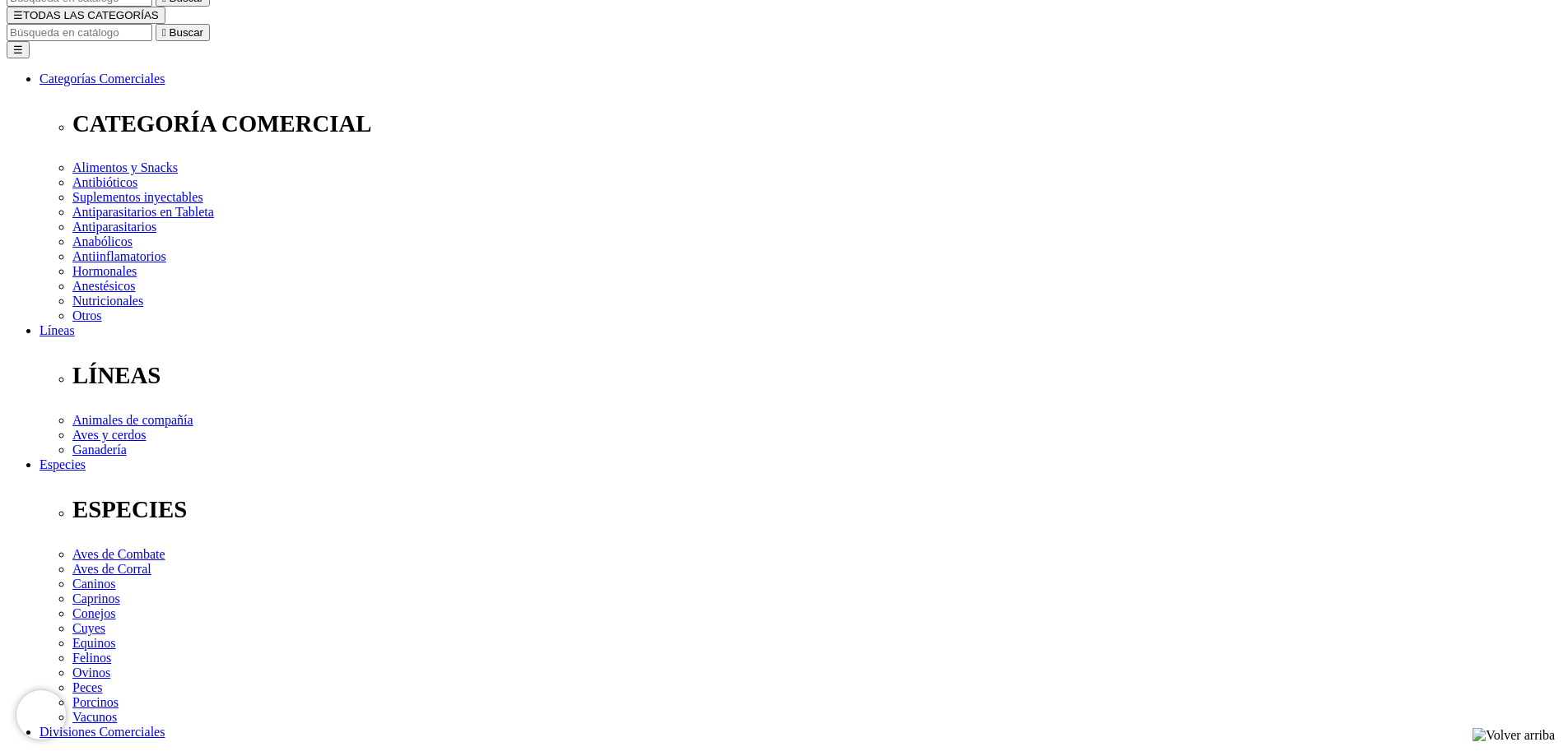
scroll to position [329, 0]
